Goal: Check status: Check status

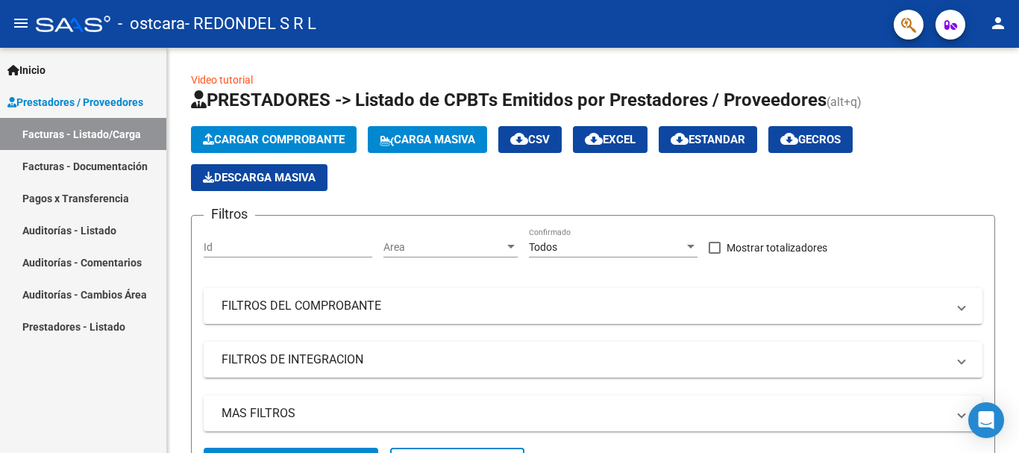
click at [101, 163] on link "Facturas - Documentación" at bounding box center [83, 166] width 166 height 32
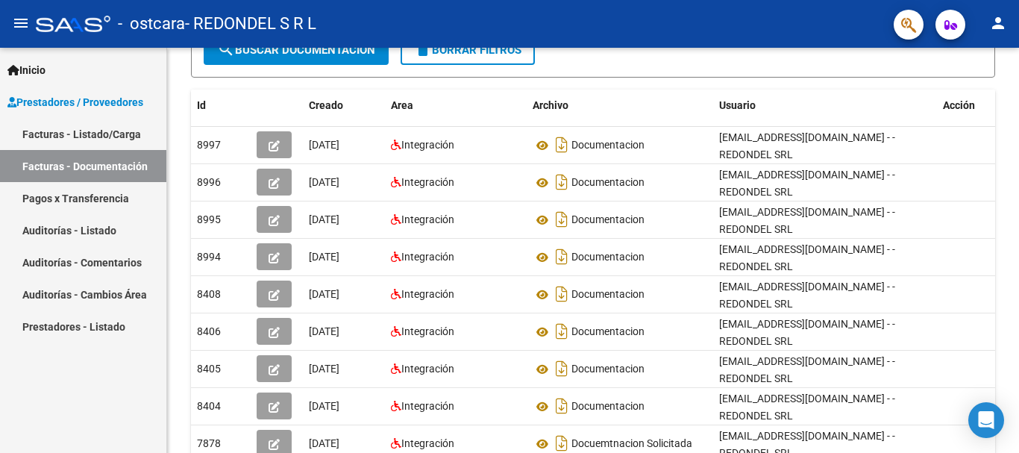
click at [104, 195] on link "Pagos x Transferencia" at bounding box center [83, 198] width 166 height 32
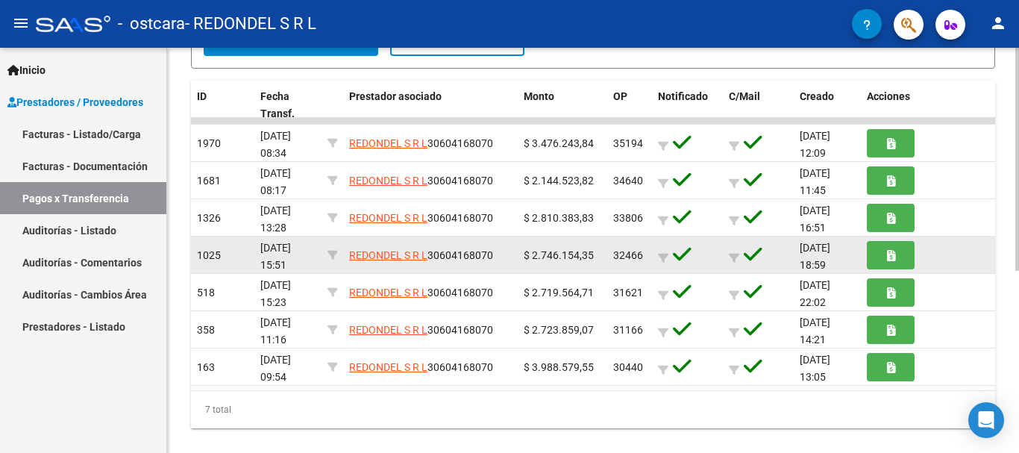
scroll to position [330, 0]
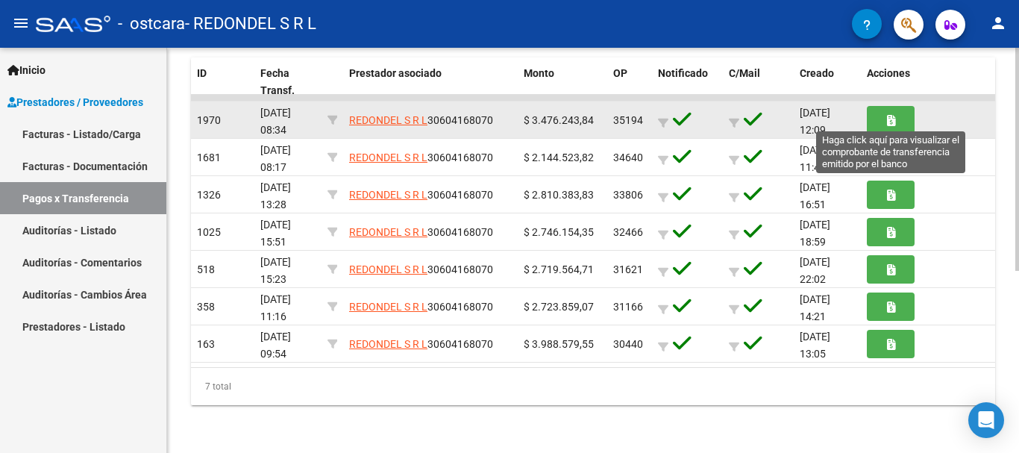
click at [885, 118] on button "button" at bounding box center [891, 120] width 48 height 28
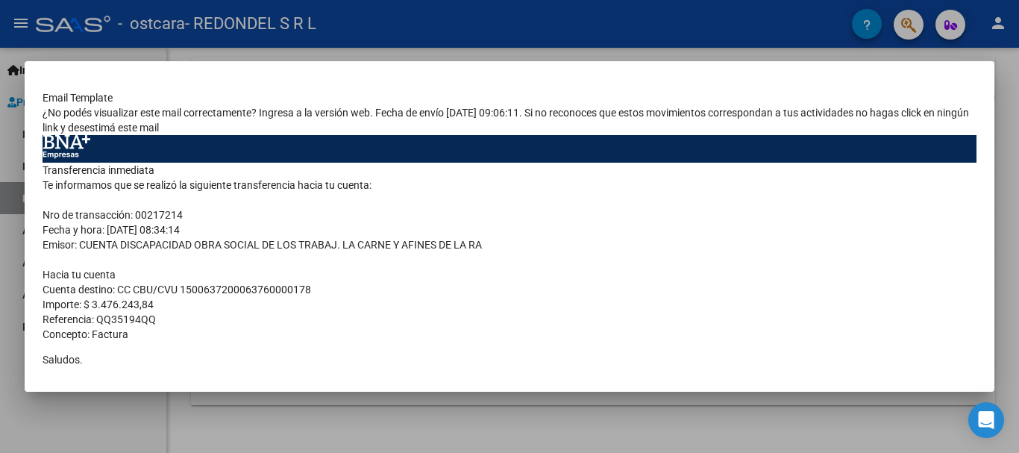
scroll to position [0, 0]
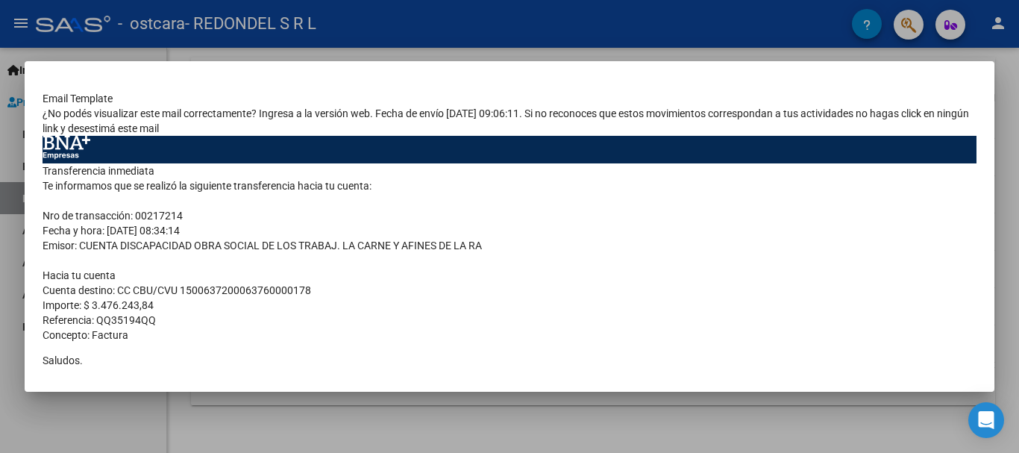
click at [10, 257] on div at bounding box center [509, 226] width 1019 height 453
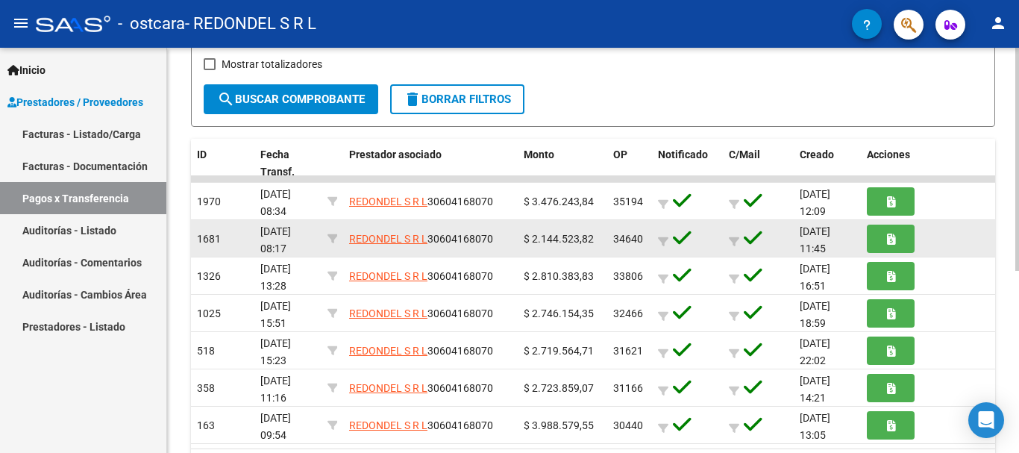
scroll to position [255, 0]
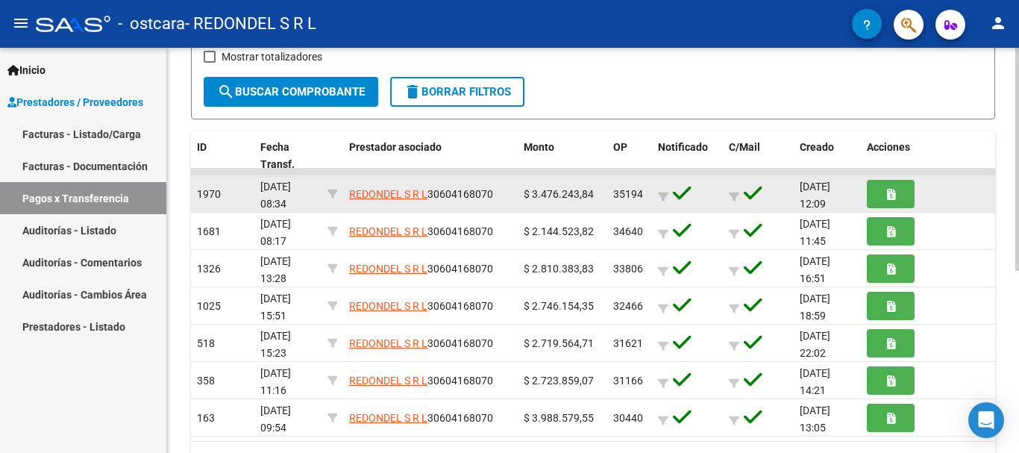
drag, startPoint x: 614, startPoint y: 198, endPoint x: 645, endPoint y: 199, distance: 31.4
click at [645, 199] on div "35194" at bounding box center [629, 194] width 33 height 17
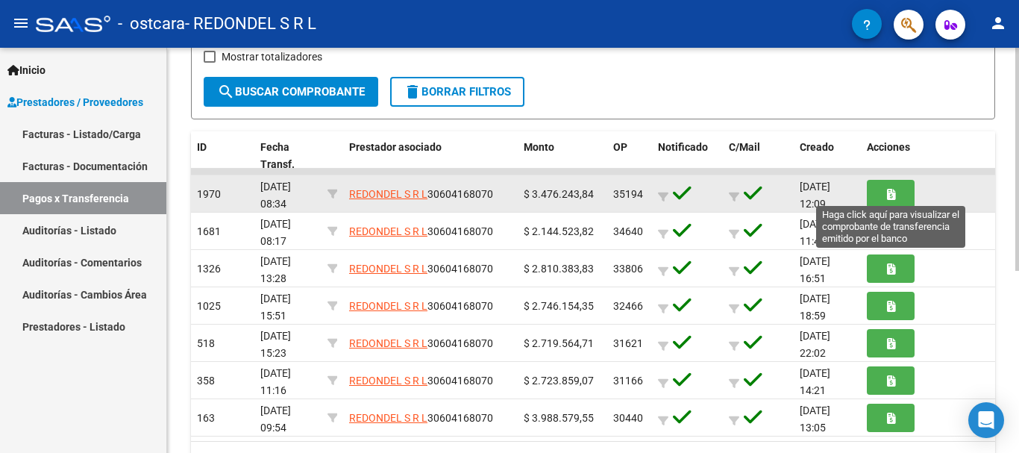
click at [895, 193] on button "button" at bounding box center [891, 194] width 48 height 28
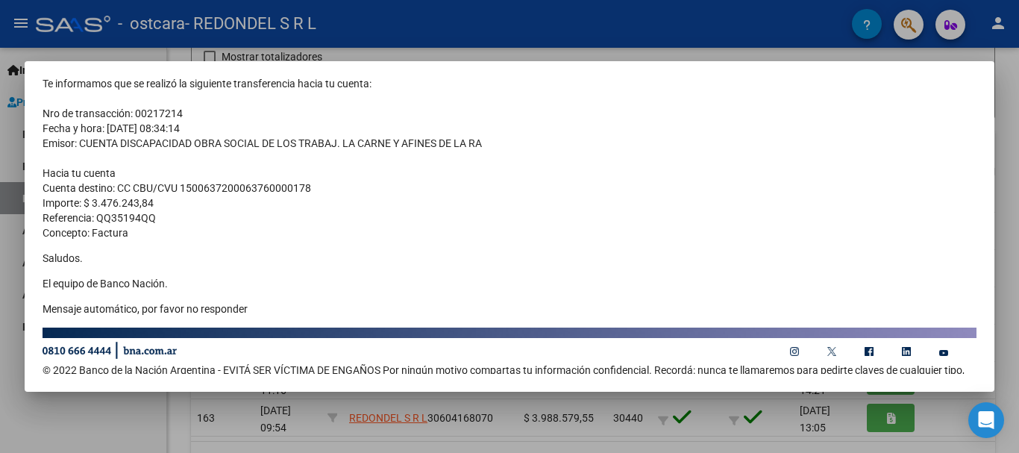
scroll to position [137, 0]
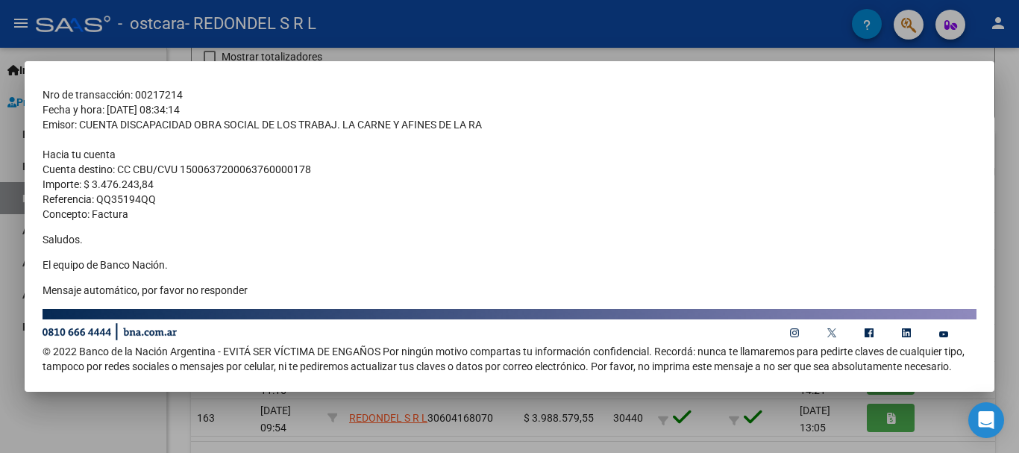
click at [0, 269] on div at bounding box center [509, 226] width 1019 height 453
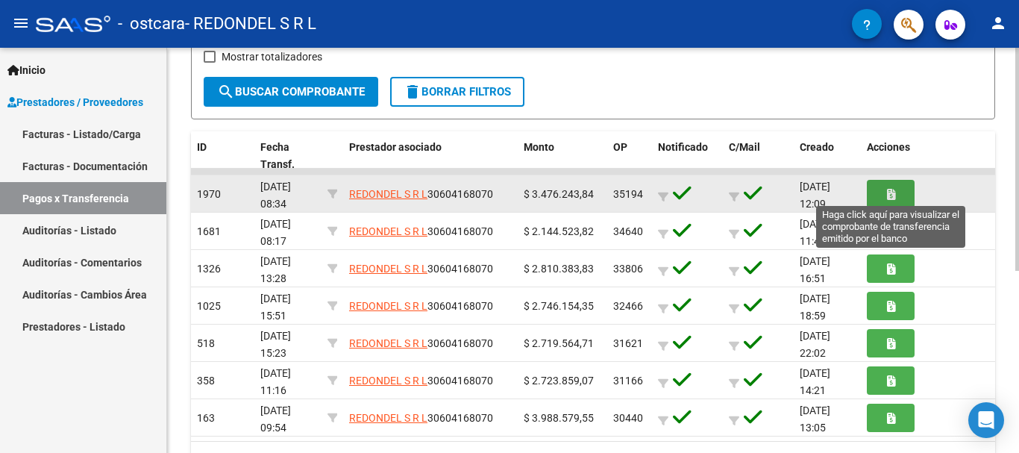
click at [881, 192] on button "button" at bounding box center [891, 194] width 48 height 28
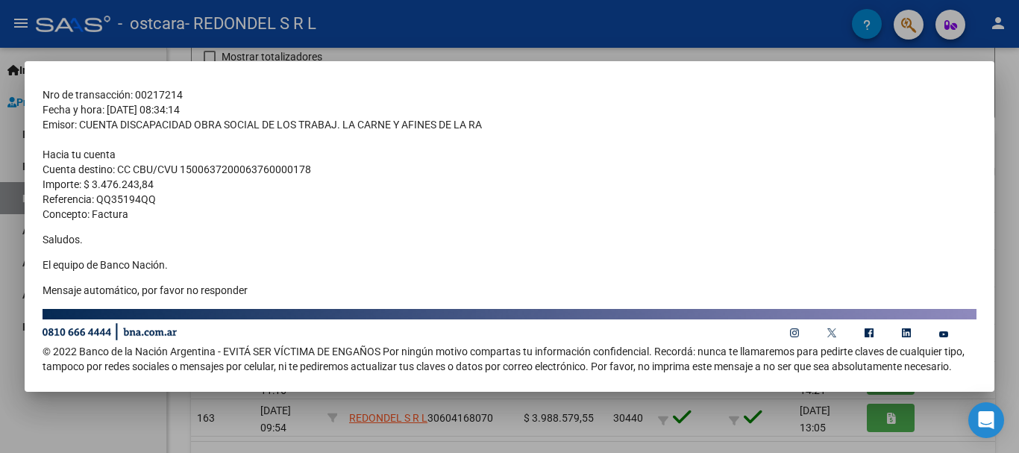
click at [6, 288] on div at bounding box center [509, 226] width 1019 height 453
